Goal: Information Seeking & Learning: Compare options

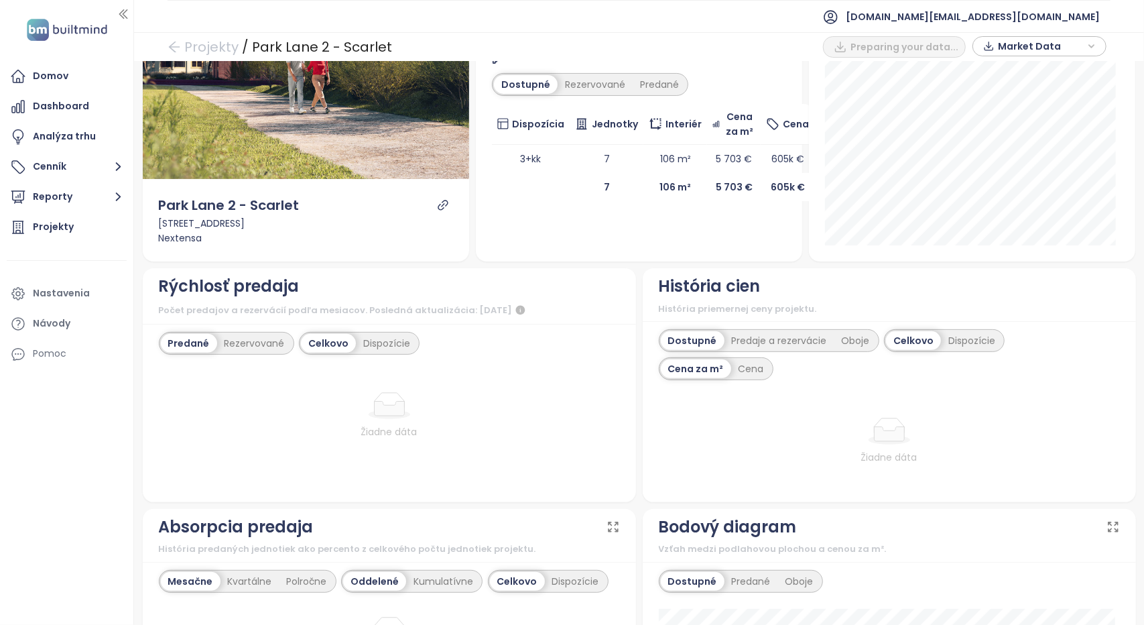
scroll to position [268, 0]
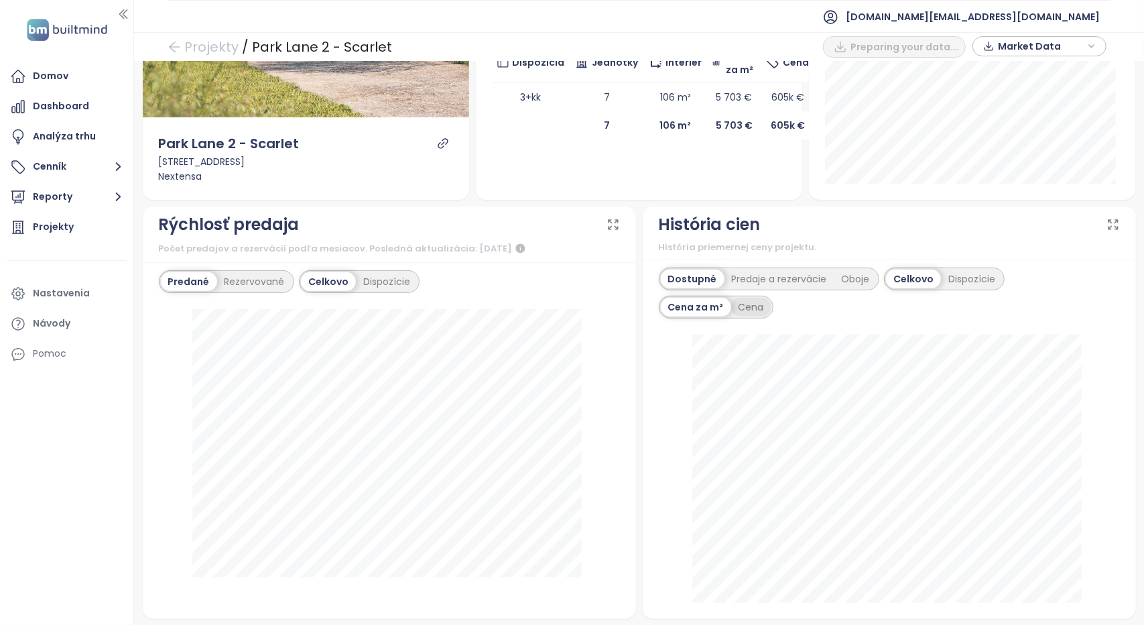
click at [745, 308] on div "Cena" at bounding box center [751, 307] width 40 height 19
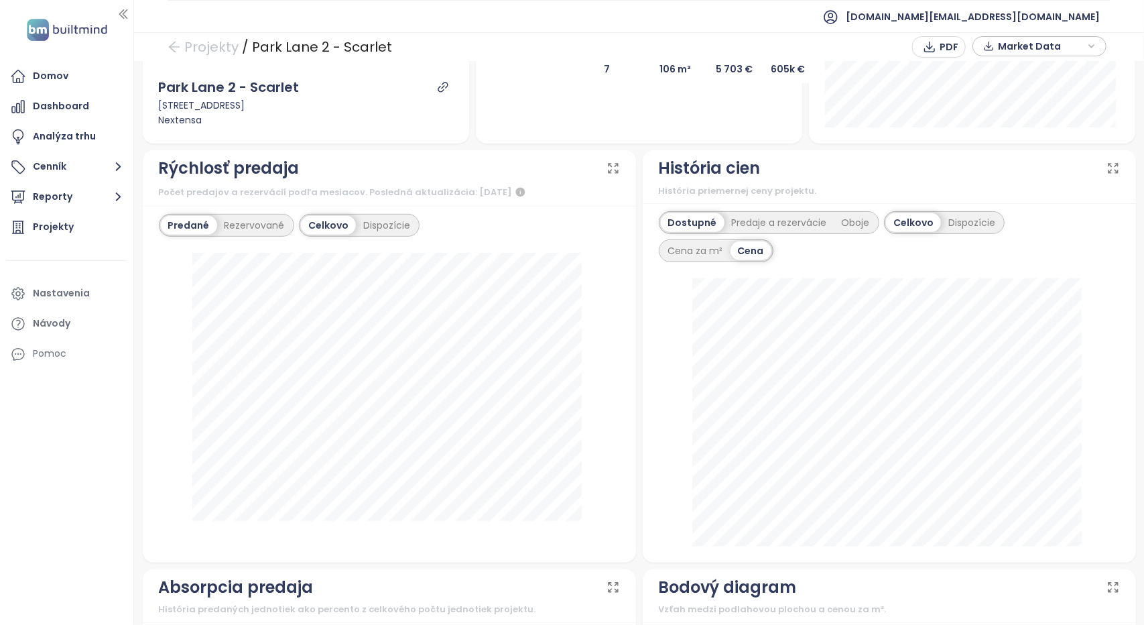
scroll to position [335, 0]
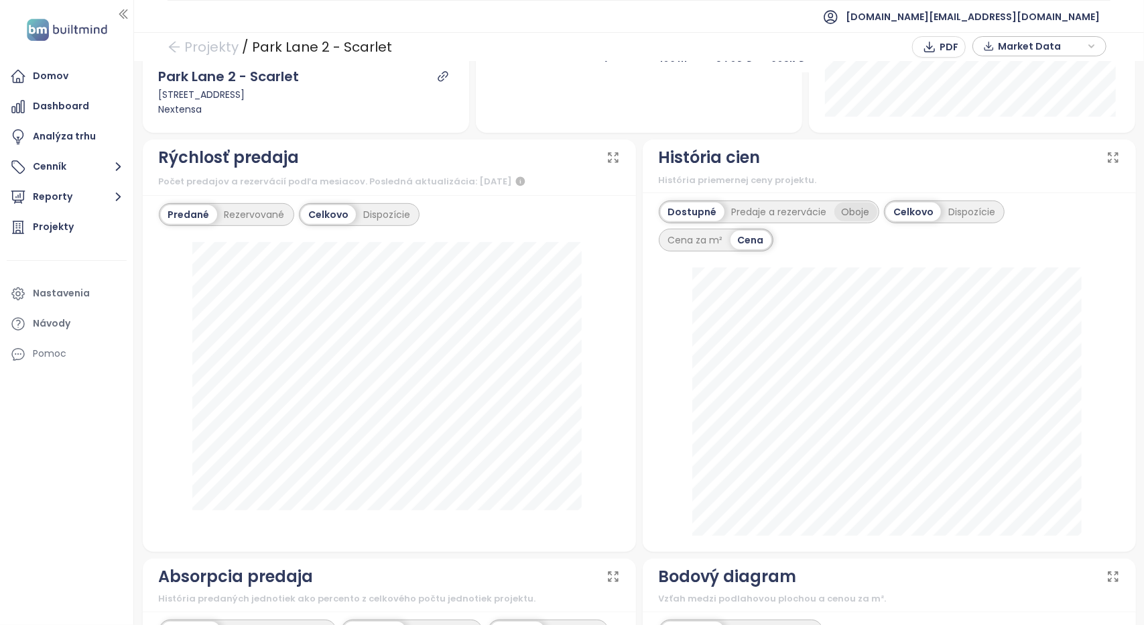
click at [838, 213] on div "Oboje" at bounding box center [856, 211] width 43 height 19
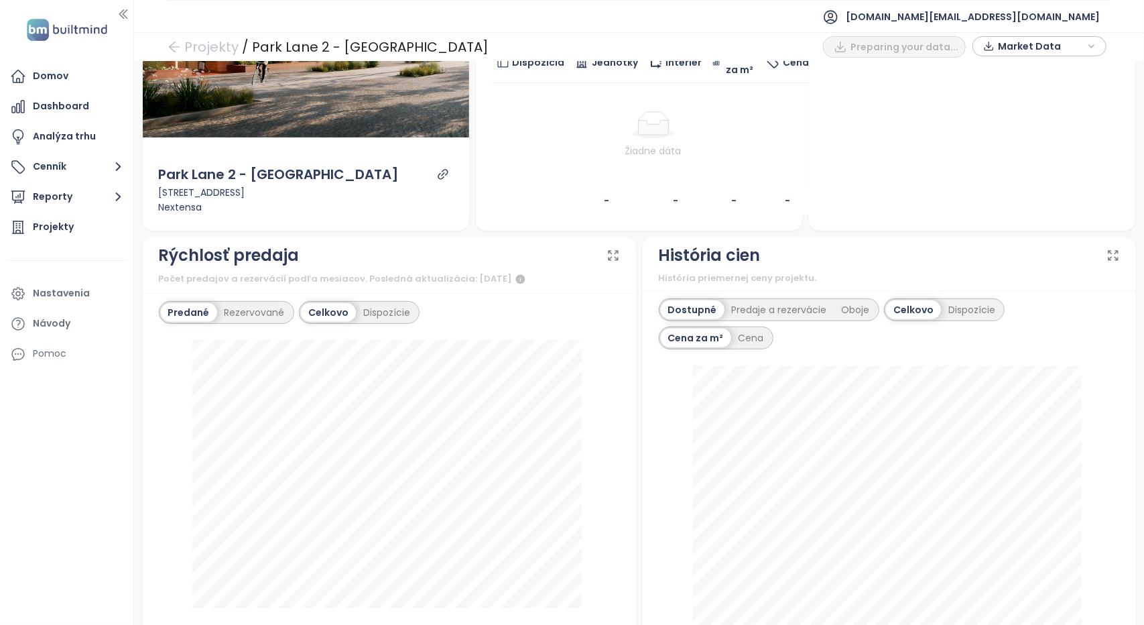
scroll to position [402, 0]
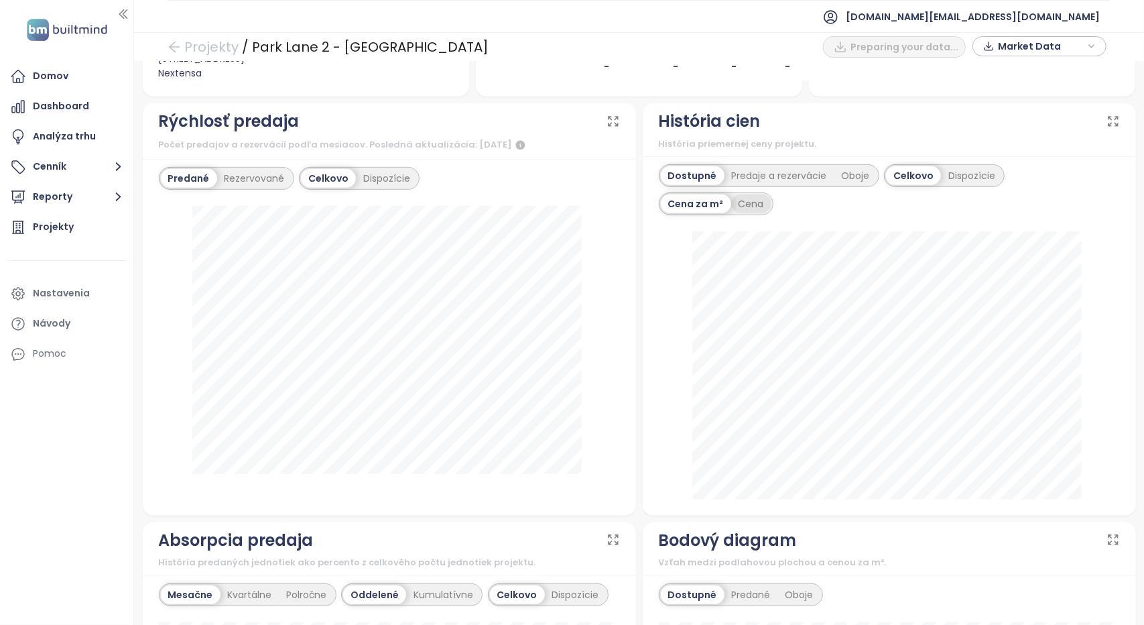
click at [754, 203] on div "Cena" at bounding box center [751, 203] width 40 height 19
click at [704, 200] on div "Cena za m²" at bounding box center [696, 203] width 70 height 19
click at [845, 174] on div "Oboje" at bounding box center [856, 175] width 43 height 19
click at [752, 201] on div "Cena" at bounding box center [751, 203] width 40 height 19
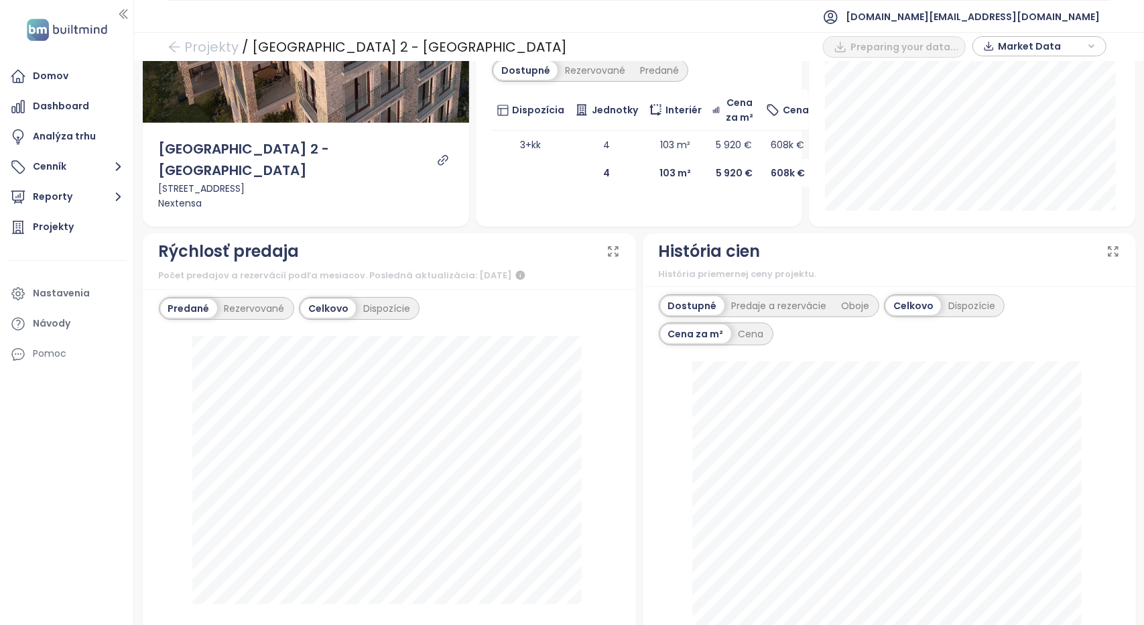
scroll to position [268, 0]
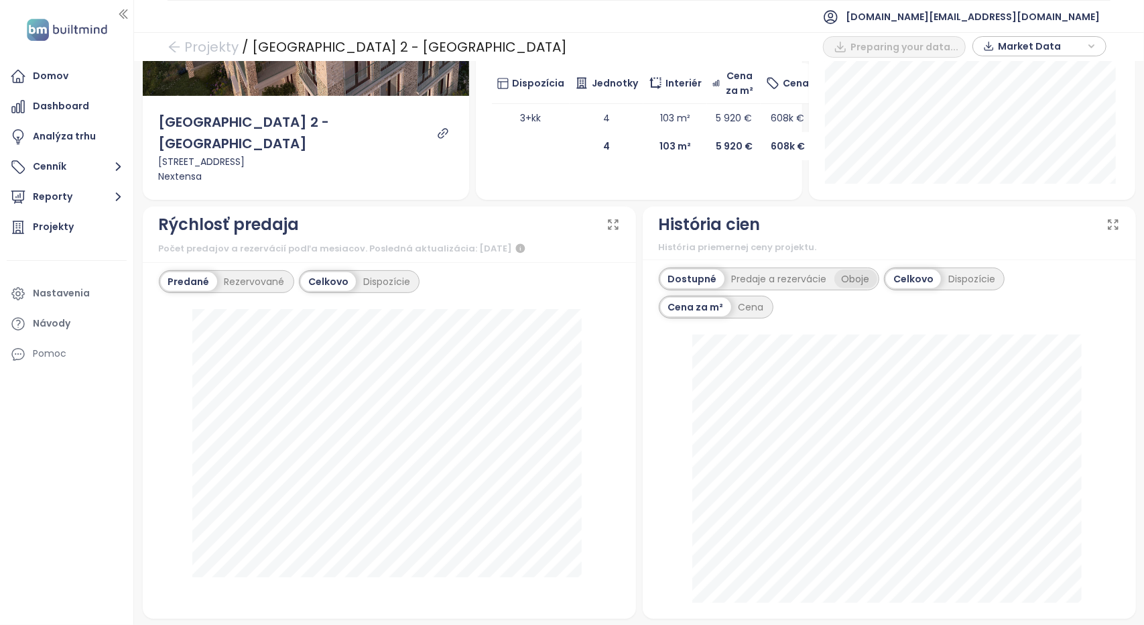
click at [853, 276] on div "Oboje" at bounding box center [856, 278] width 43 height 19
click at [748, 298] on div "Cena" at bounding box center [751, 307] width 40 height 19
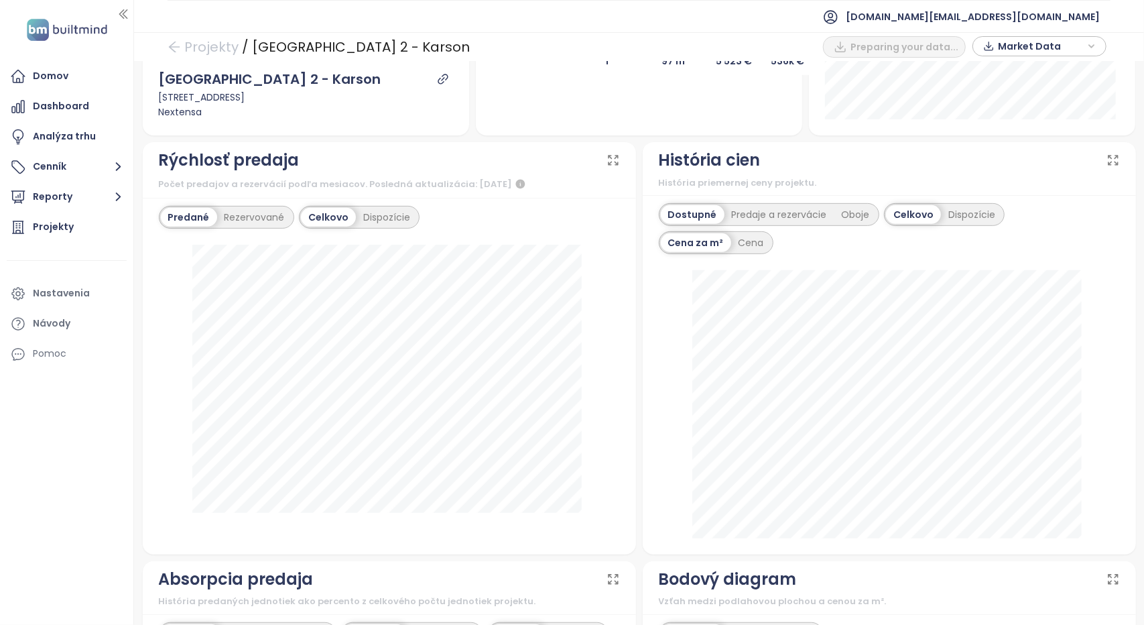
scroll to position [335, 0]
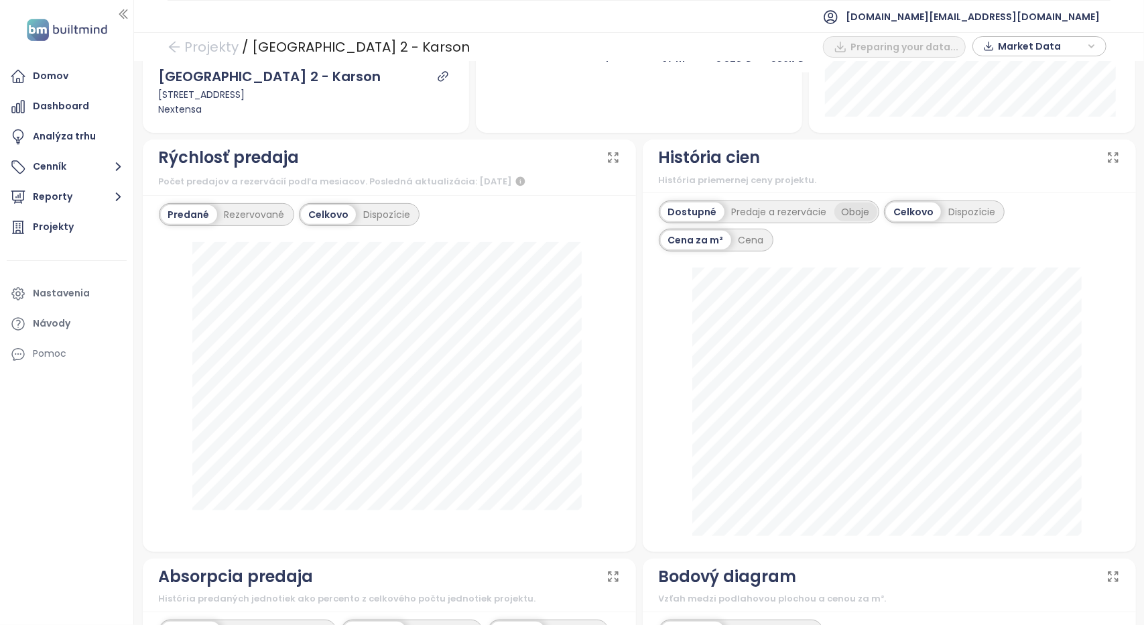
click at [835, 216] on div "Oboje" at bounding box center [856, 211] width 43 height 19
click at [744, 239] on div "Cena" at bounding box center [751, 240] width 40 height 19
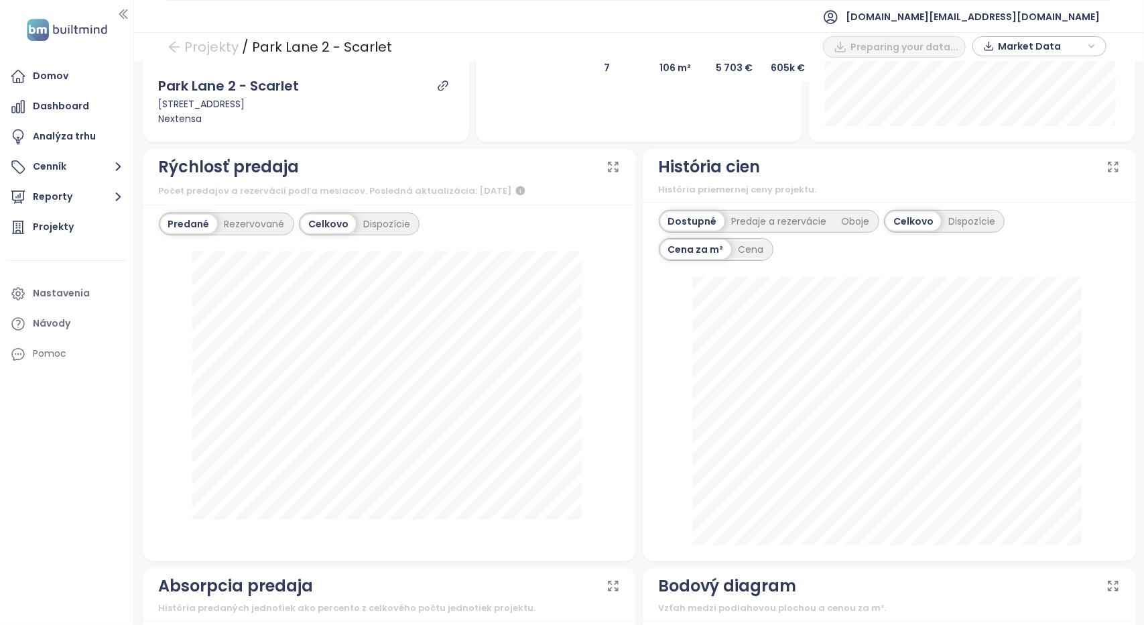
scroll to position [335, 0]
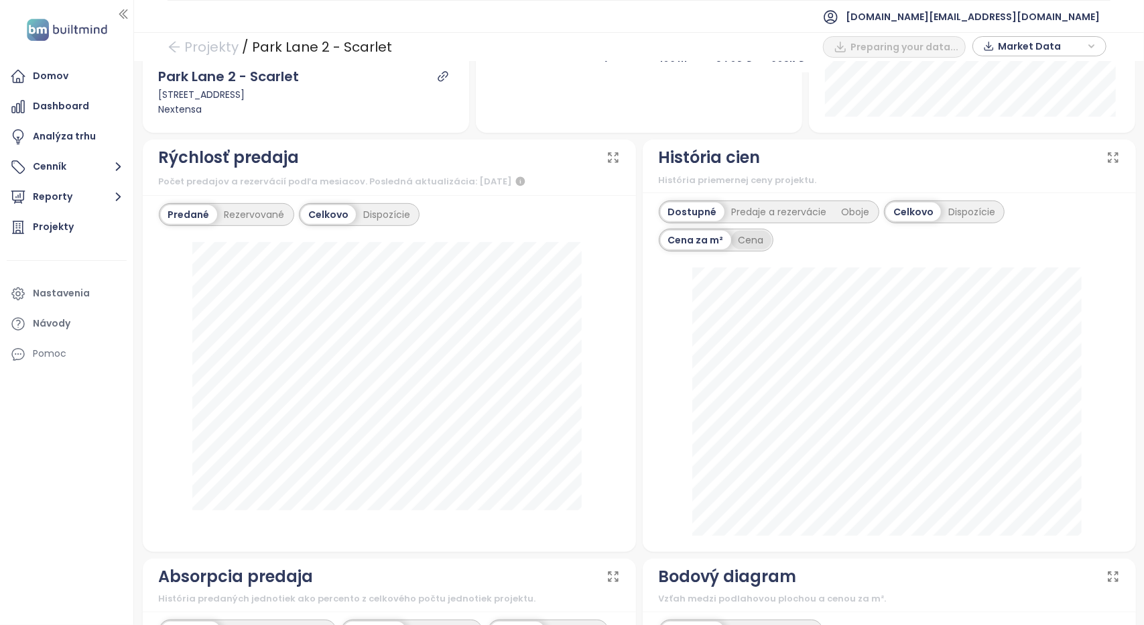
click at [740, 235] on div "Cena" at bounding box center [751, 240] width 40 height 19
click at [983, 215] on div "Dispozície" at bounding box center [972, 211] width 62 height 19
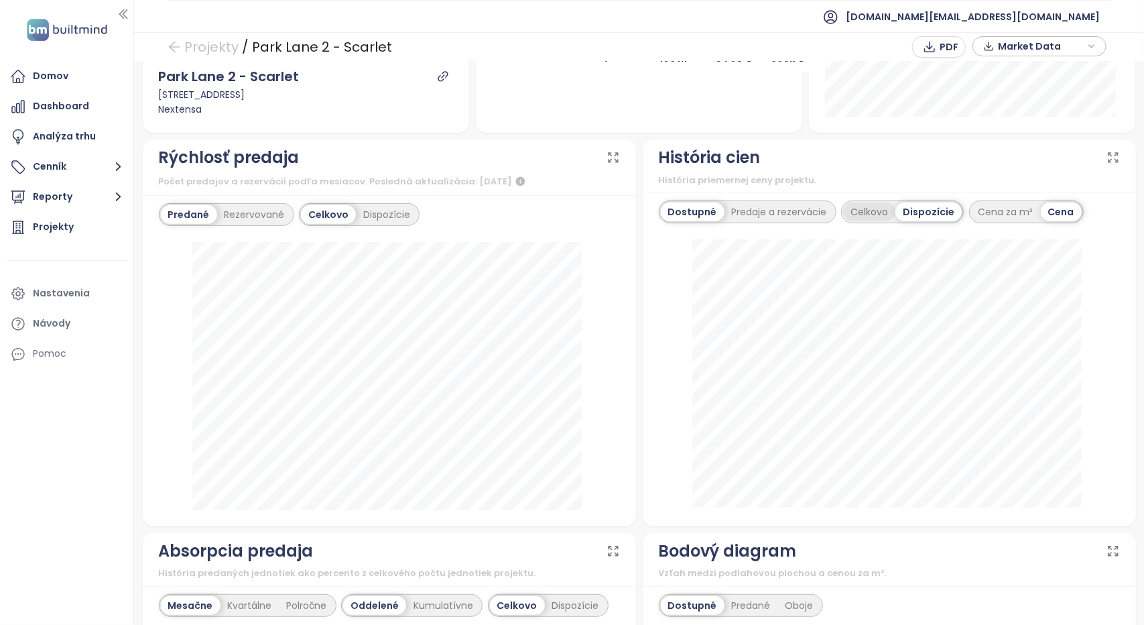
click at [869, 215] on div "Celkovo" at bounding box center [869, 211] width 52 height 19
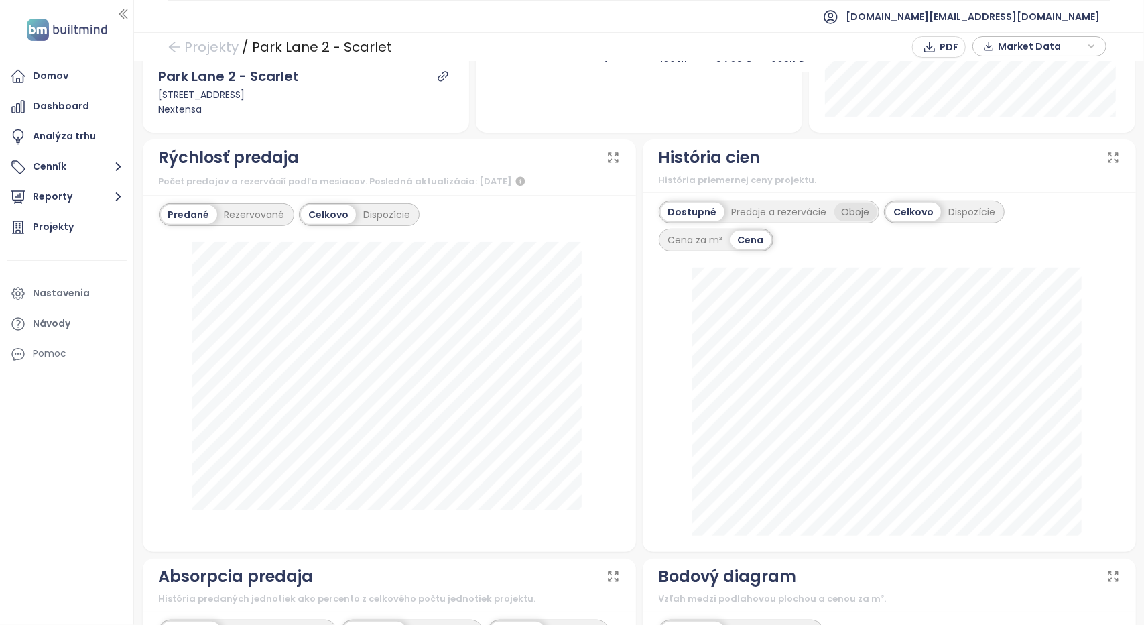
click at [846, 208] on div "Oboje" at bounding box center [856, 211] width 43 height 19
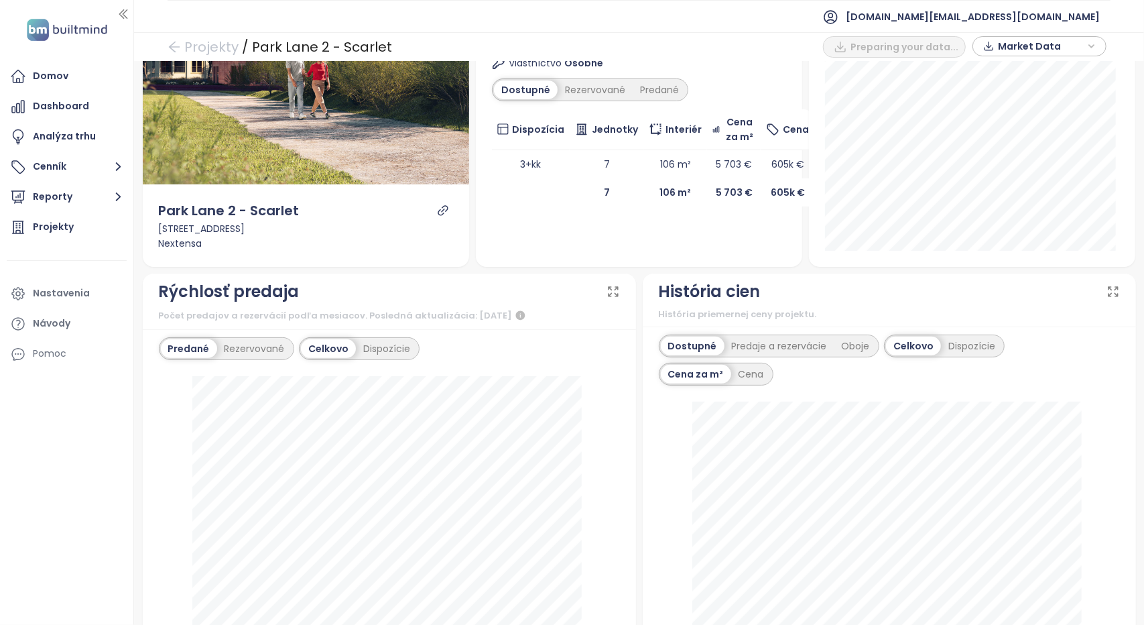
scroll to position [268, 0]
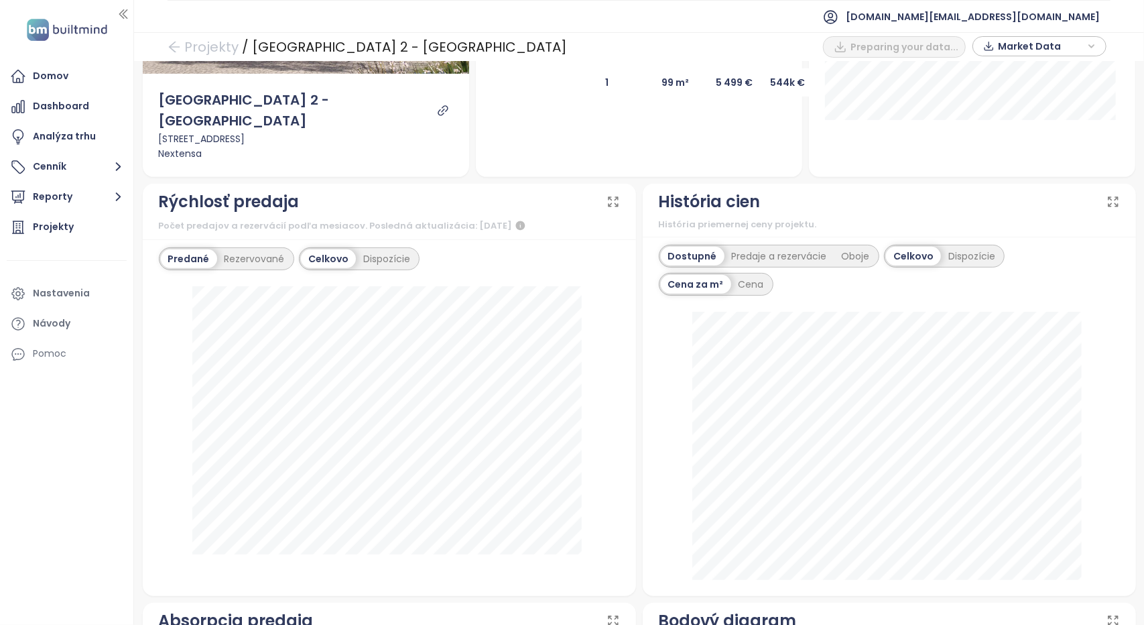
scroll to position [335, 0]
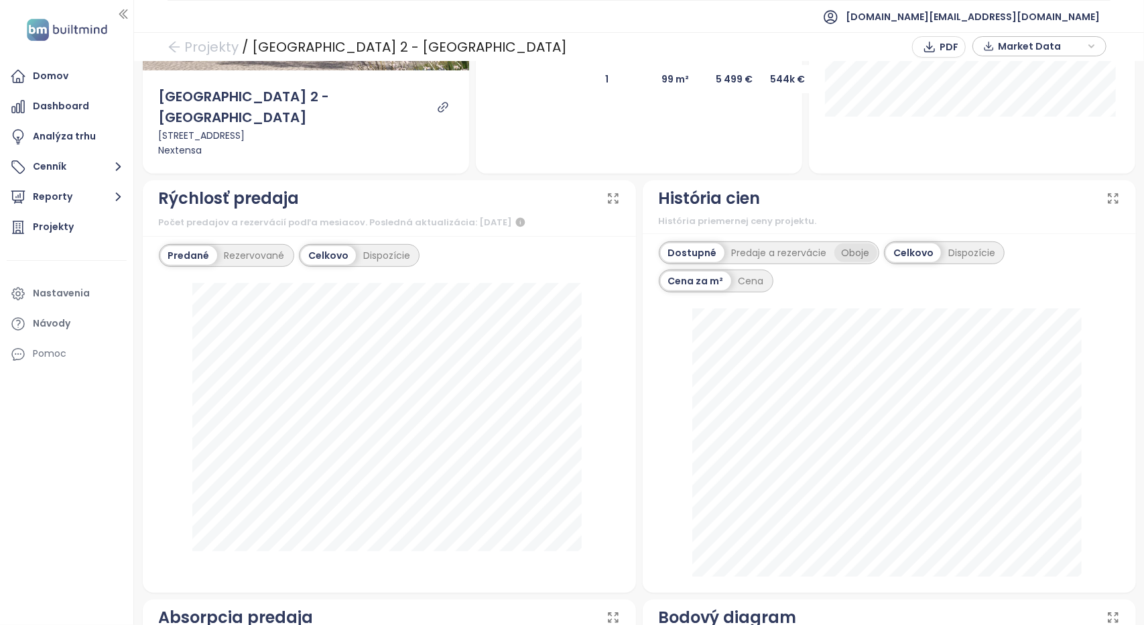
click at [845, 243] on div "Oboje" at bounding box center [856, 252] width 43 height 19
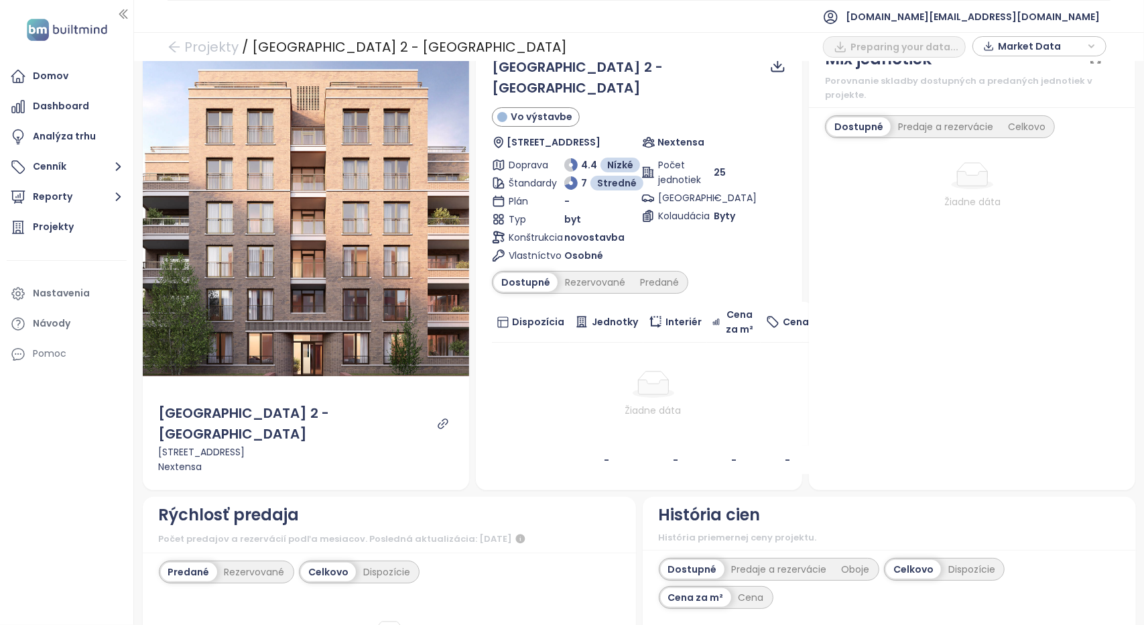
scroll to position [201, 0]
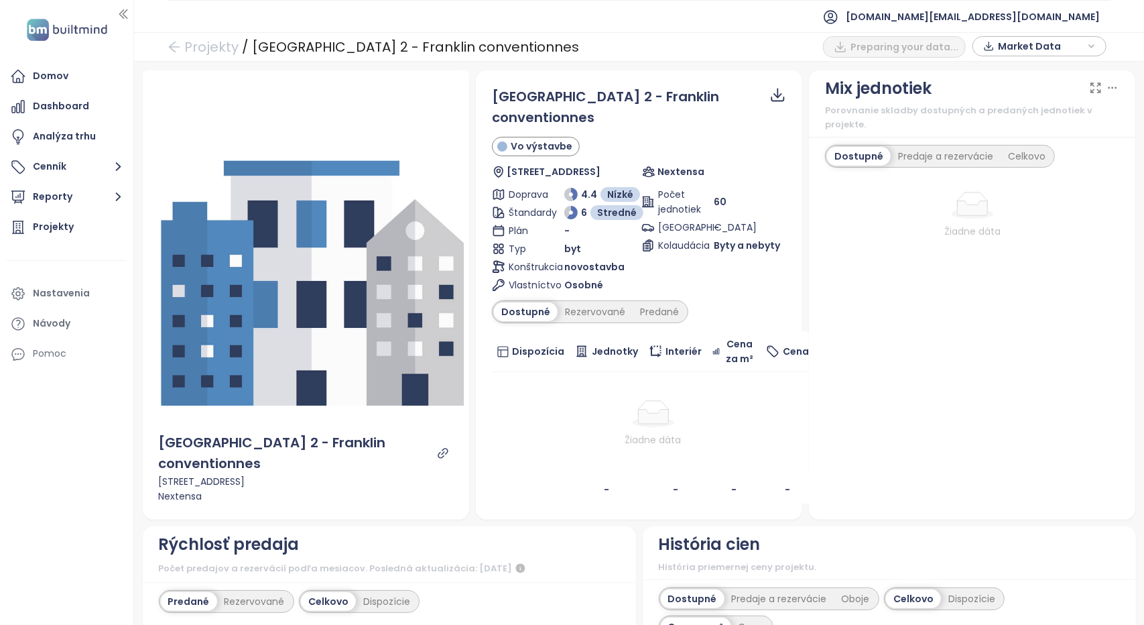
scroll to position [402, 0]
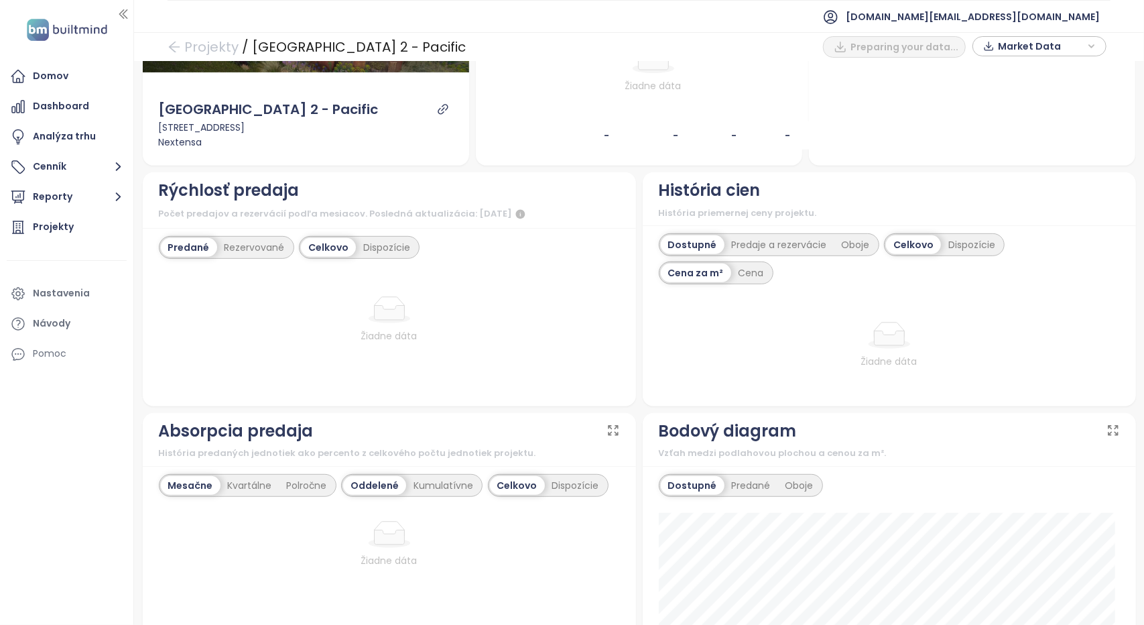
scroll to position [335, 0]
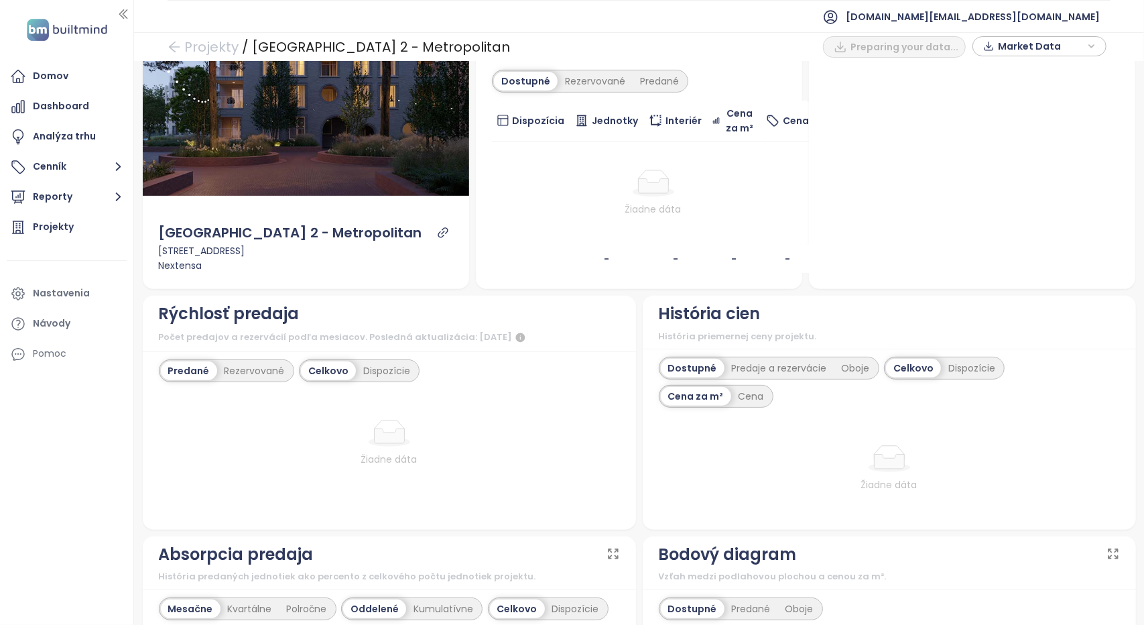
scroll to position [268, 0]
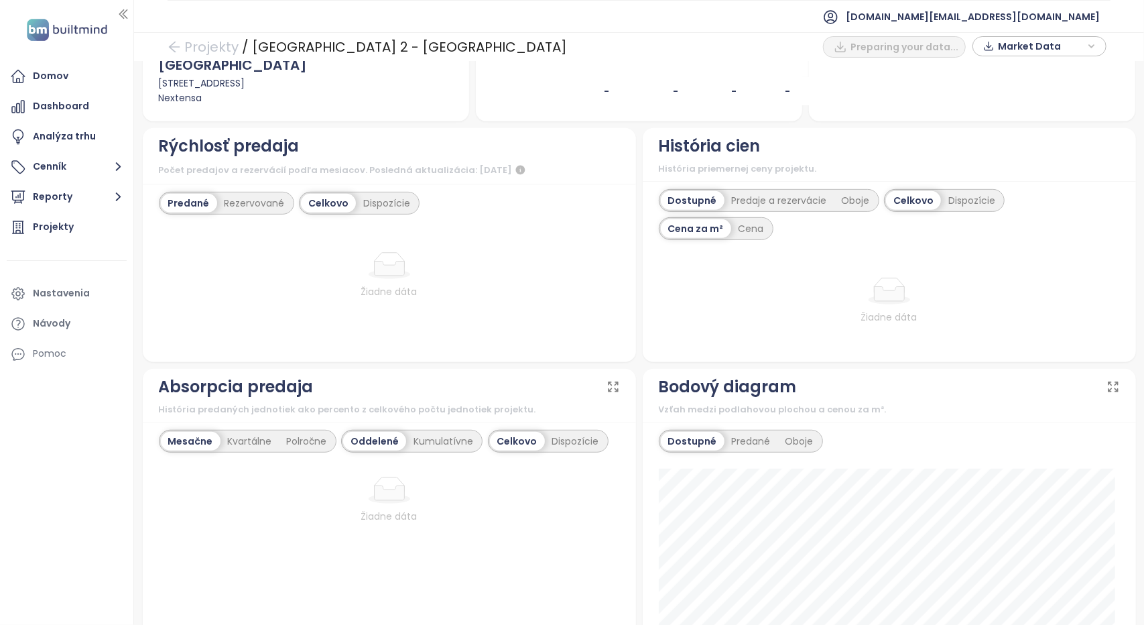
scroll to position [402, 0]
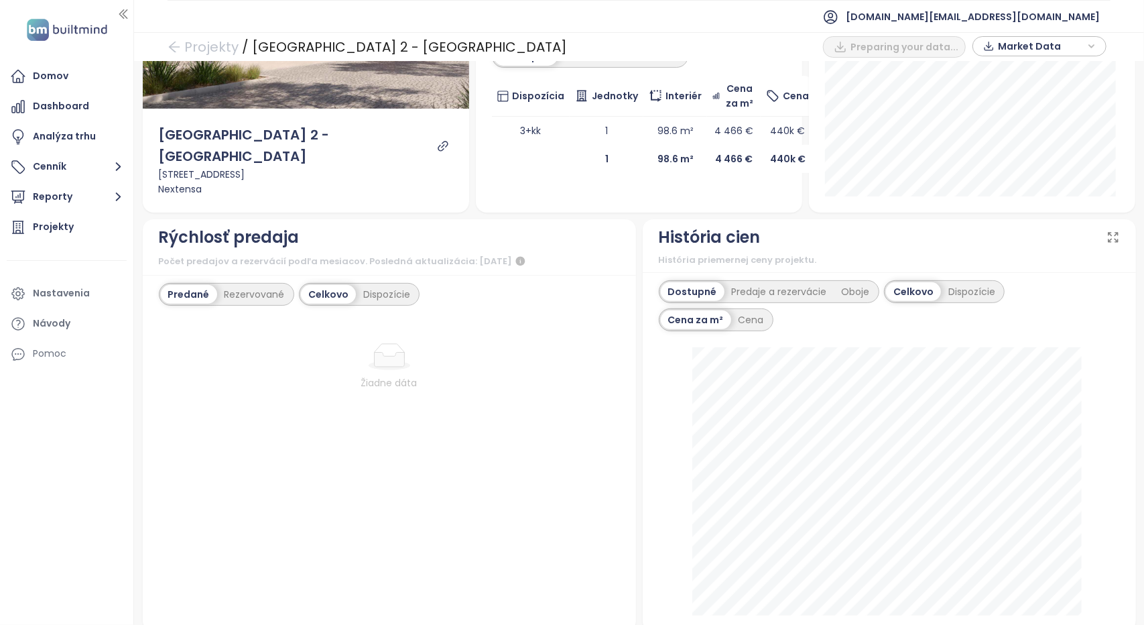
scroll to position [268, 0]
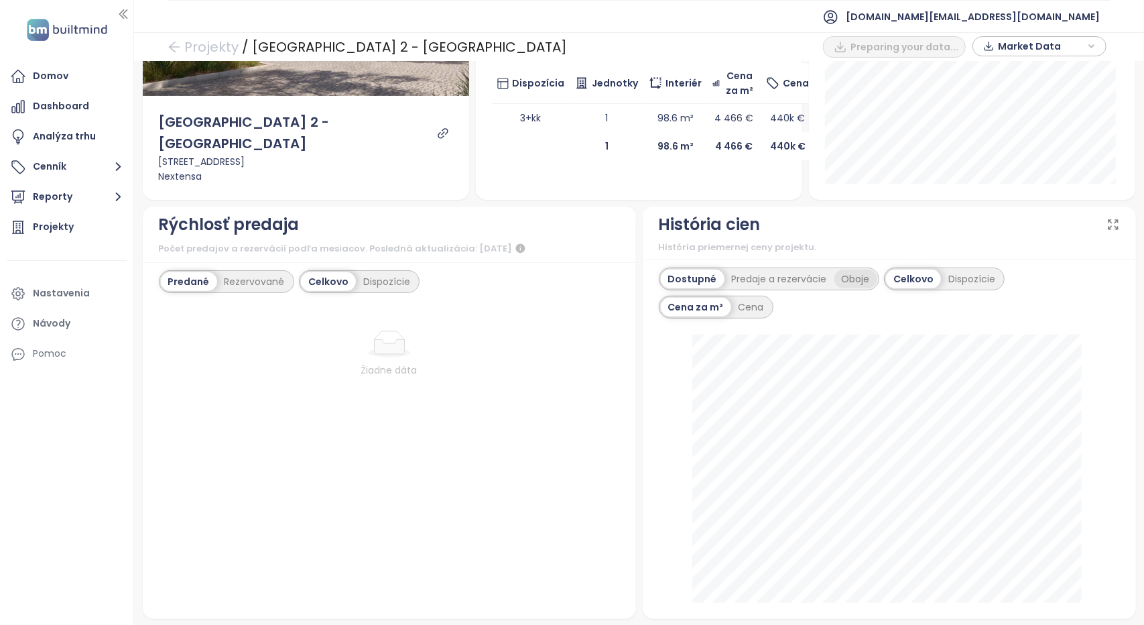
click at [848, 276] on div "Oboje" at bounding box center [856, 278] width 43 height 19
